Goal: Task Accomplishment & Management: Manage account settings

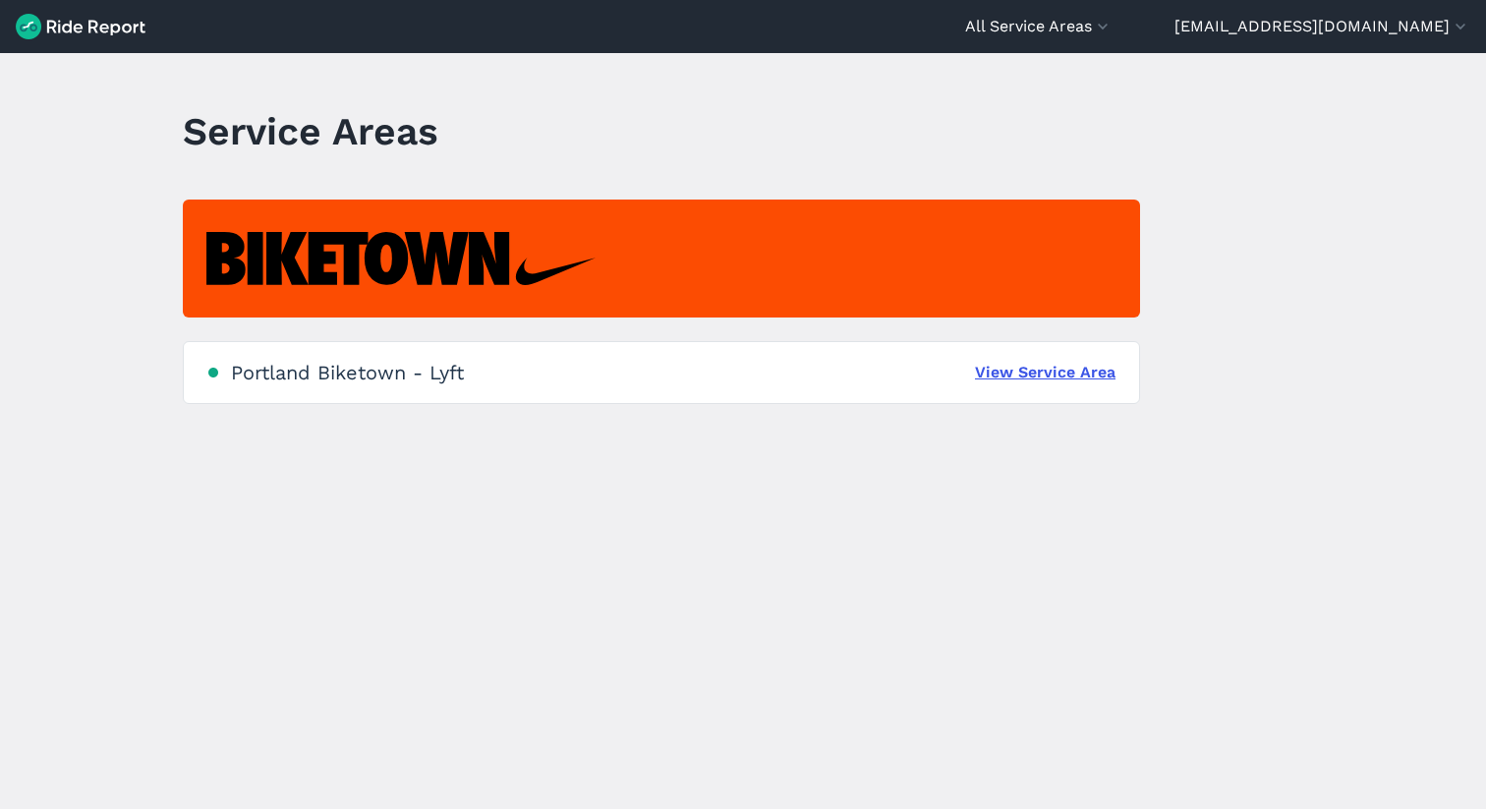
click at [325, 371] on div "Portland Biketown - Lyft" at bounding box center [347, 373] width 233 height 24
click at [1038, 369] on link "View Service Area" at bounding box center [1045, 373] width 141 height 24
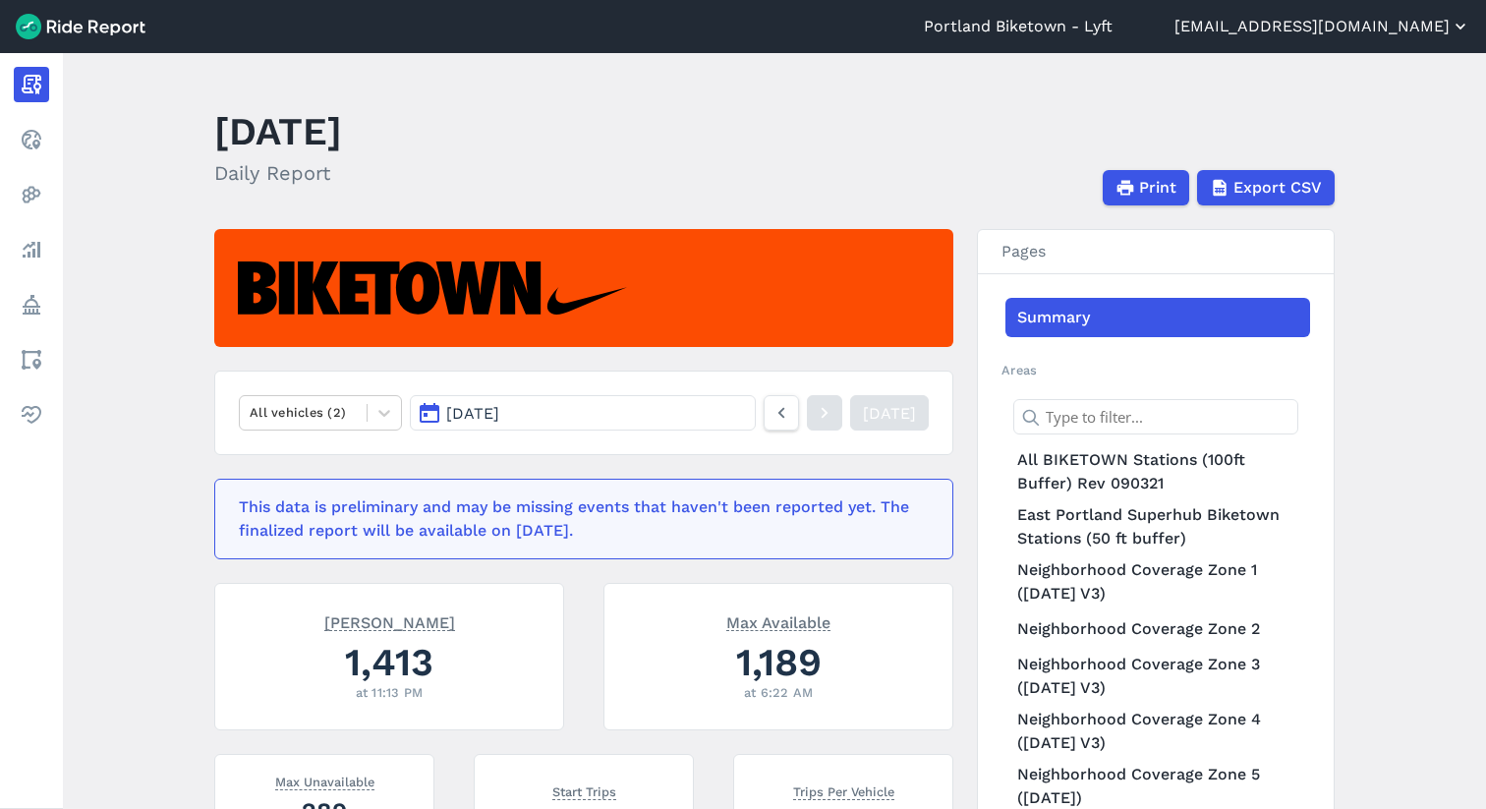
click at [1344, 27] on button "[EMAIL_ADDRESS][DOMAIN_NAME]" at bounding box center [1322, 27] width 296 height 24
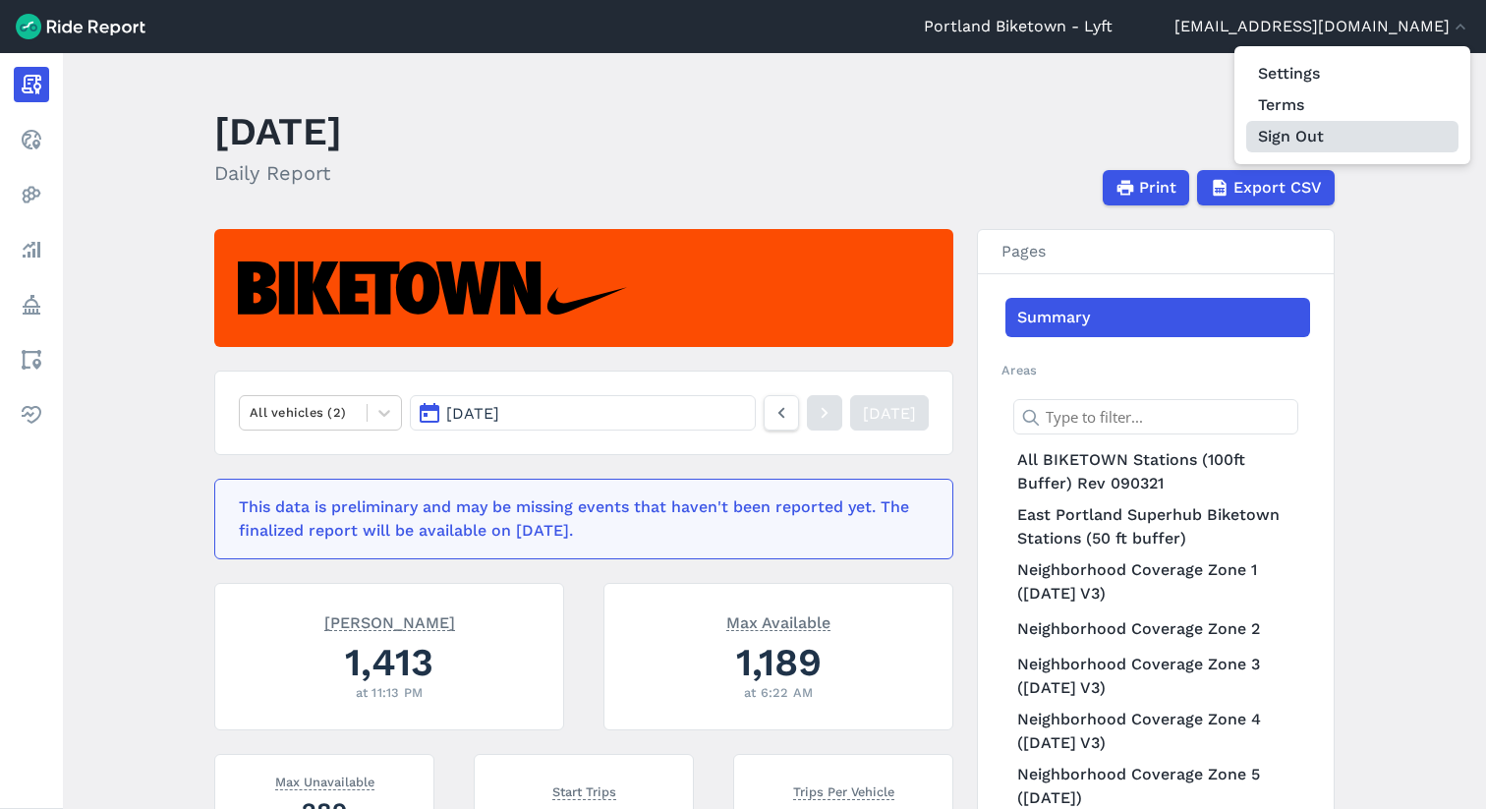
click at [1315, 133] on button "Sign Out" at bounding box center [1352, 136] width 212 height 31
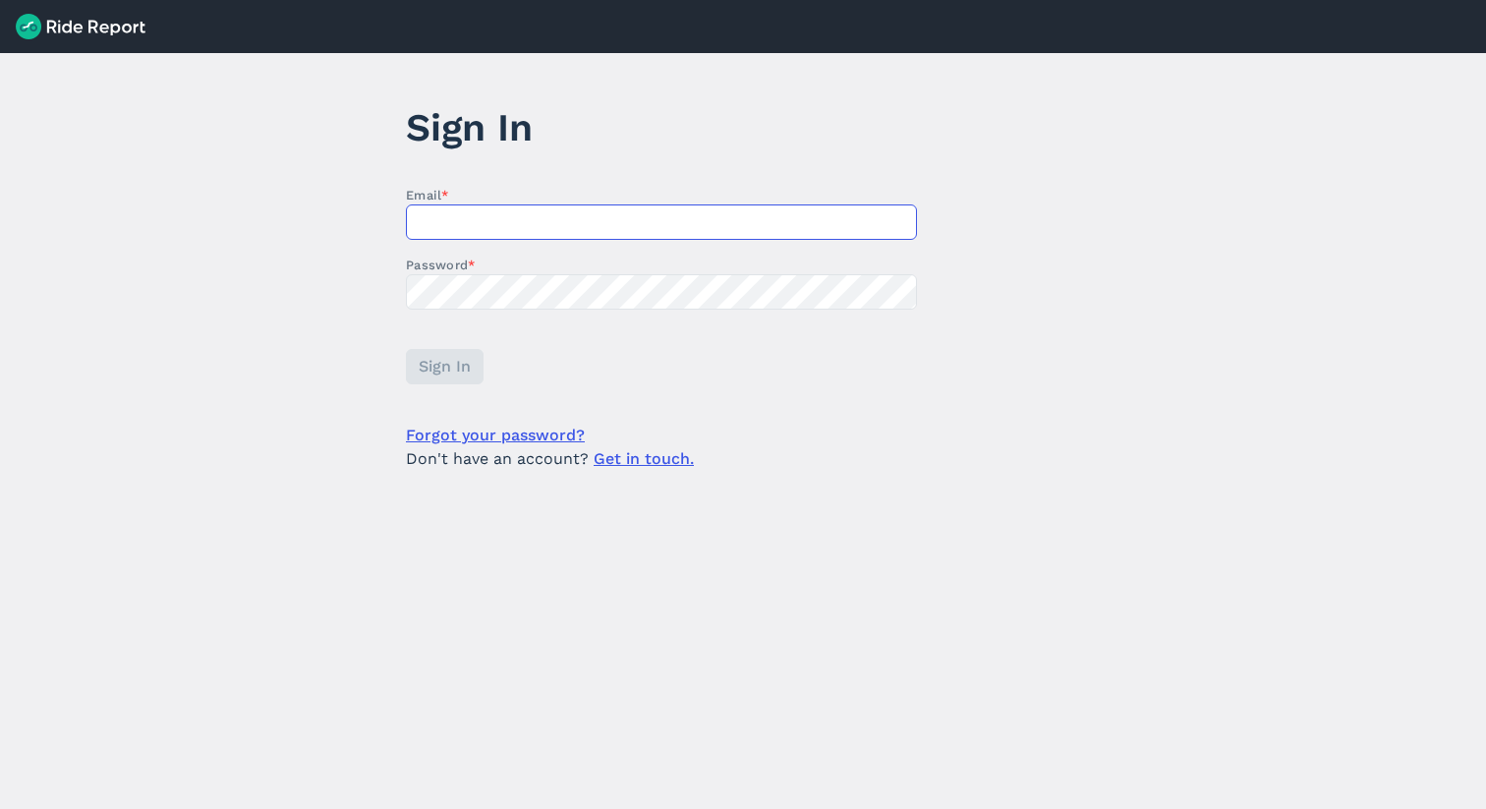
click at [495, 220] on input "Email *" at bounding box center [661, 221] width 511 height 35
click at [574, 219] on input "Email *" at bounding box center [661, 221] width 511 height 35
type input "[EMAIL_ADDRESS][DOMAIN_NAME]"
click at [431, 348] on form "Email * [EMAIL_ADDRESS][DOMAIN_NAME] Password * Sign In Forgot your password? D…" at bounding box center [661, 328] width 511 height 285
click at [441, 364] on span "Sign In" at bounding box center [444, 367] width 52 height 24
